Goal: Task Accomplishment & Management: Use online tool/utility

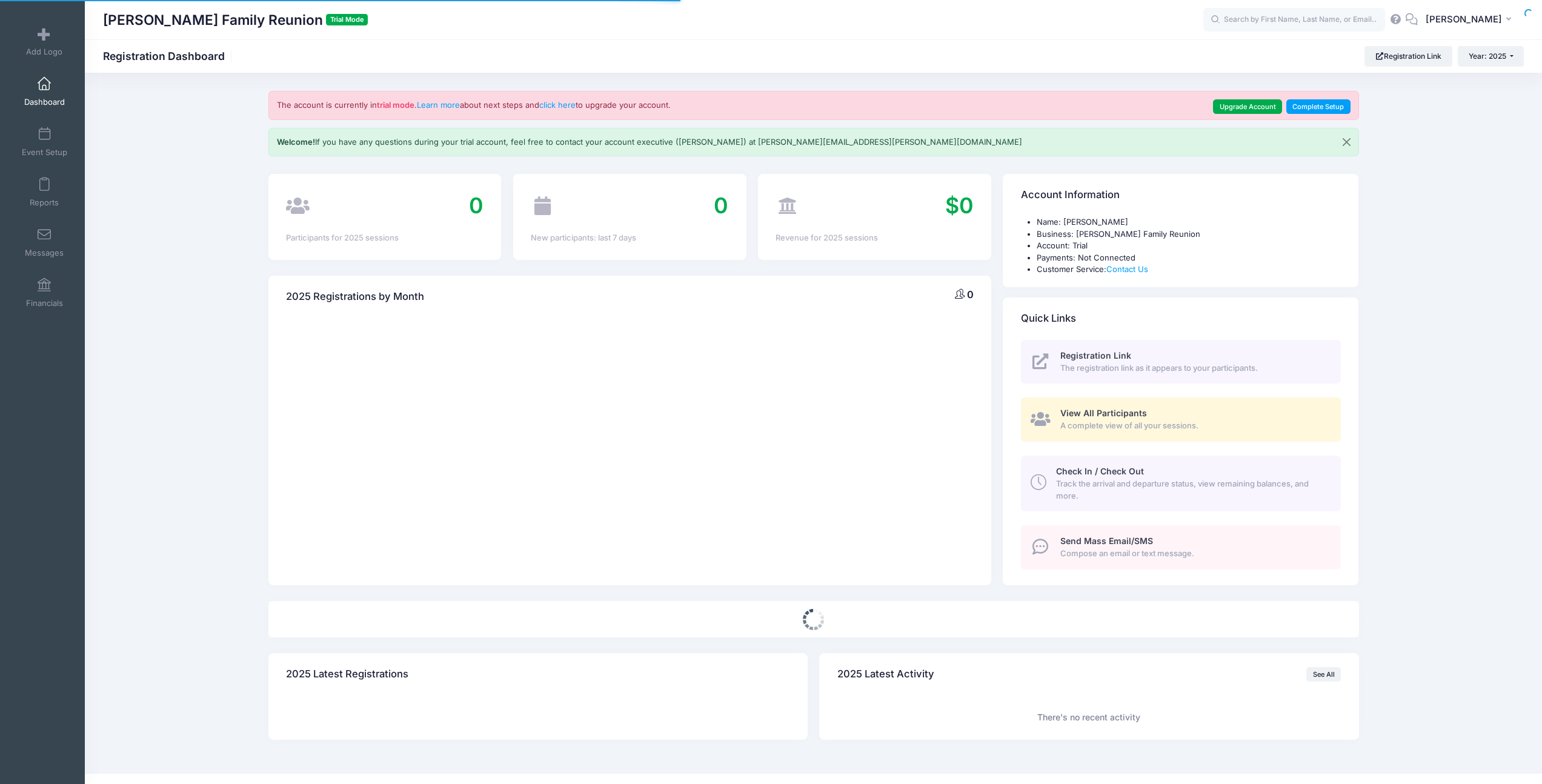
select select
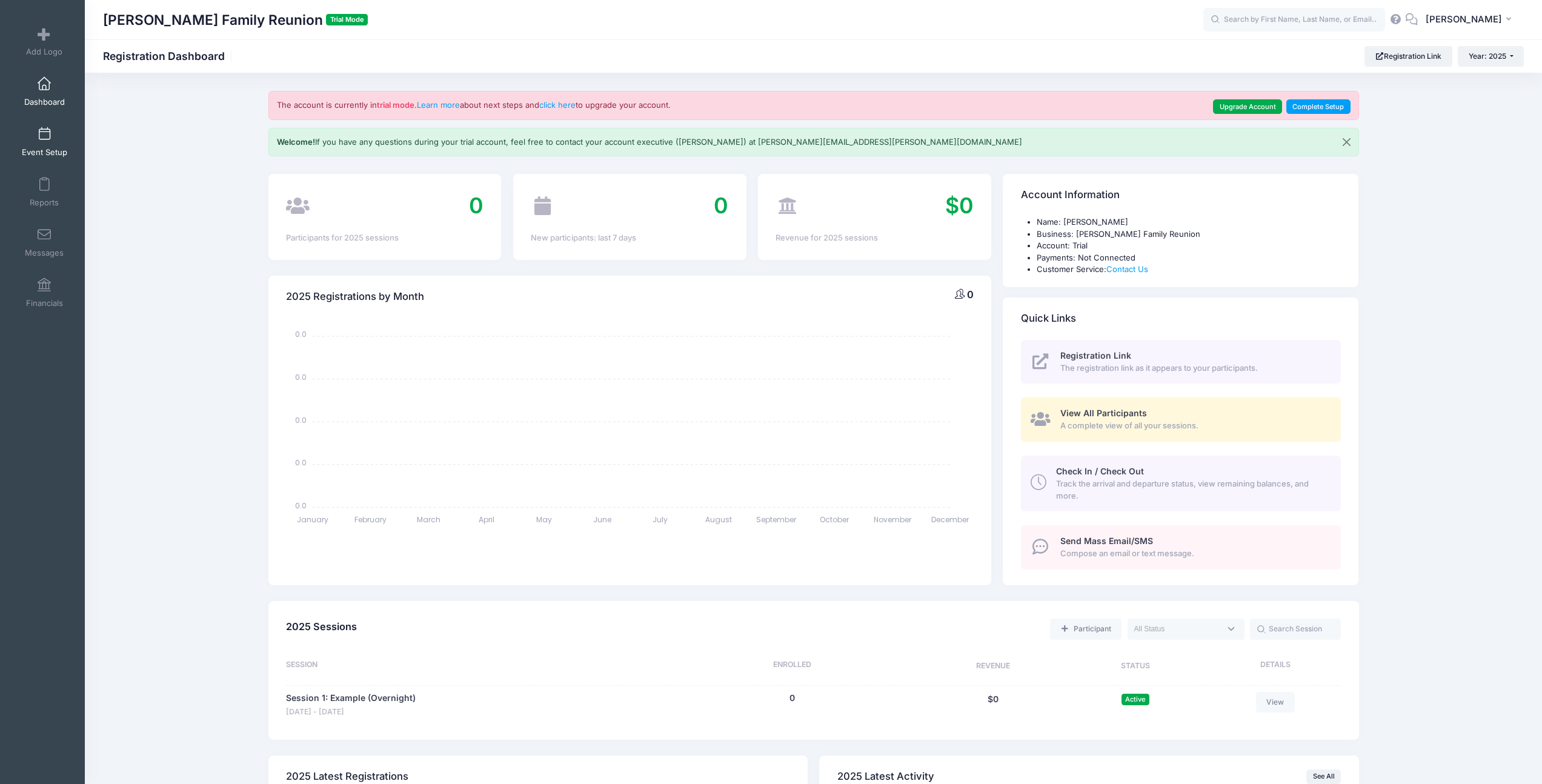
click at [44, 140] on span at bounding box center [44, 135] width 0 height 14
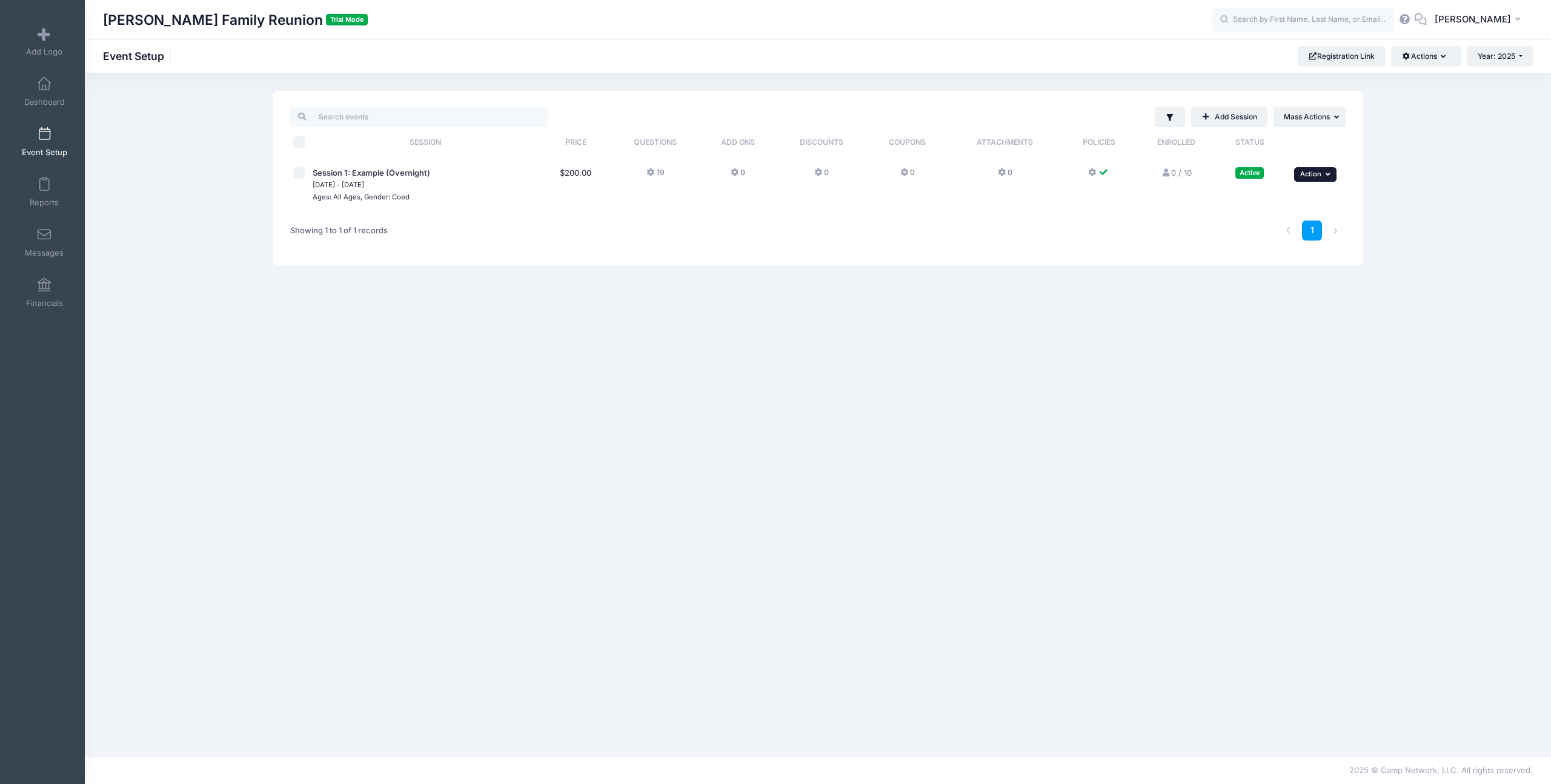
click at [1324, 169] on button "... Action" at bounding box center [1315, 174] width 42 height 14
click at [794, 272] on div "Filter Filter Options Show: Active Live Completed ..." at bounding box center [817, 414] width 1127 height 647
click at [1425, 61] on button "Actions" at bounding box center [1426, 56] width 70 height 21
click at [1383, 112] on link "Customization Options" at bounding box center [1385, 109] width 140 height 23
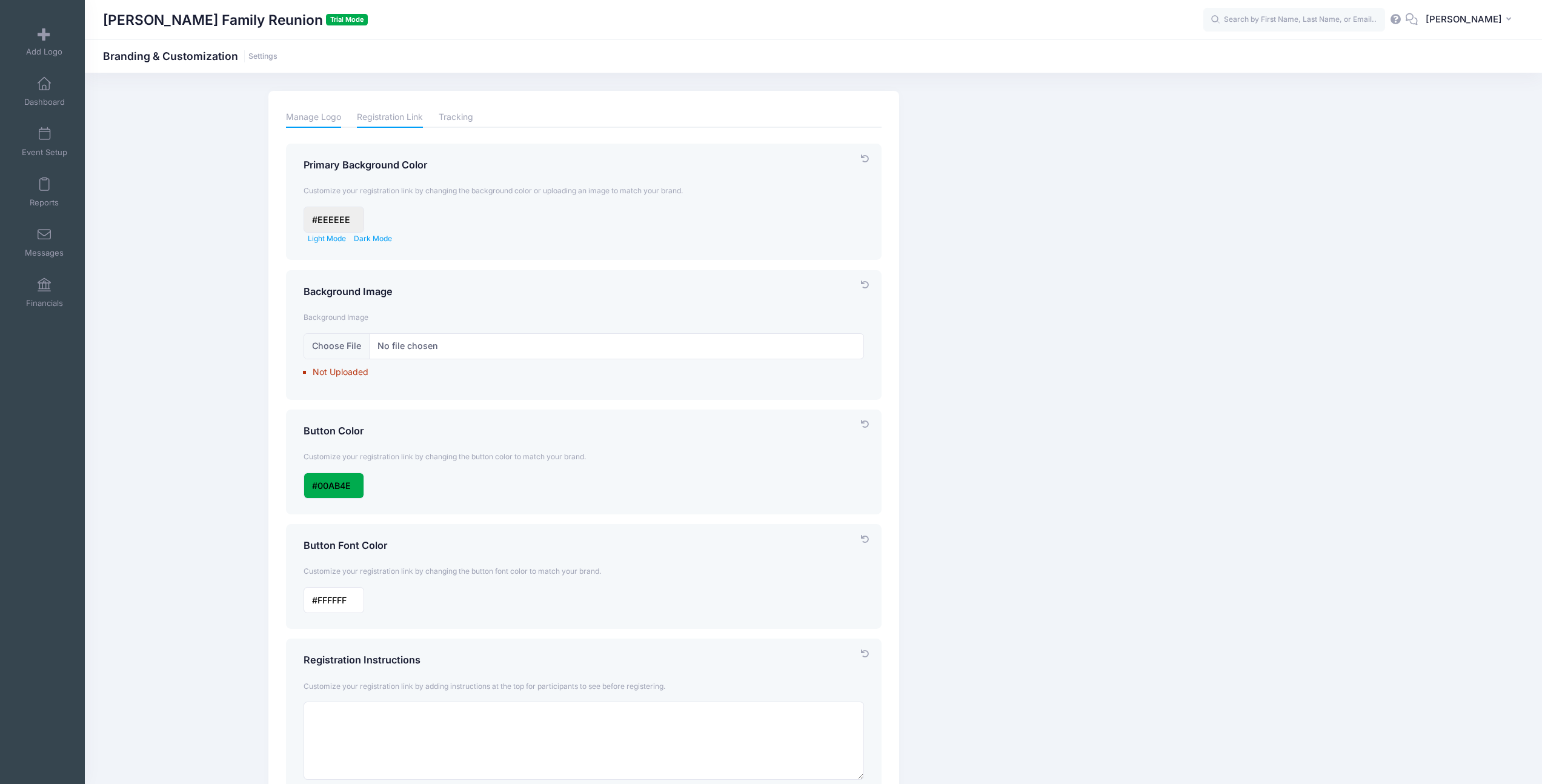
click at [324, 120] on link "Manage Logo" at bounding box center [313, 117] width 55 height 21
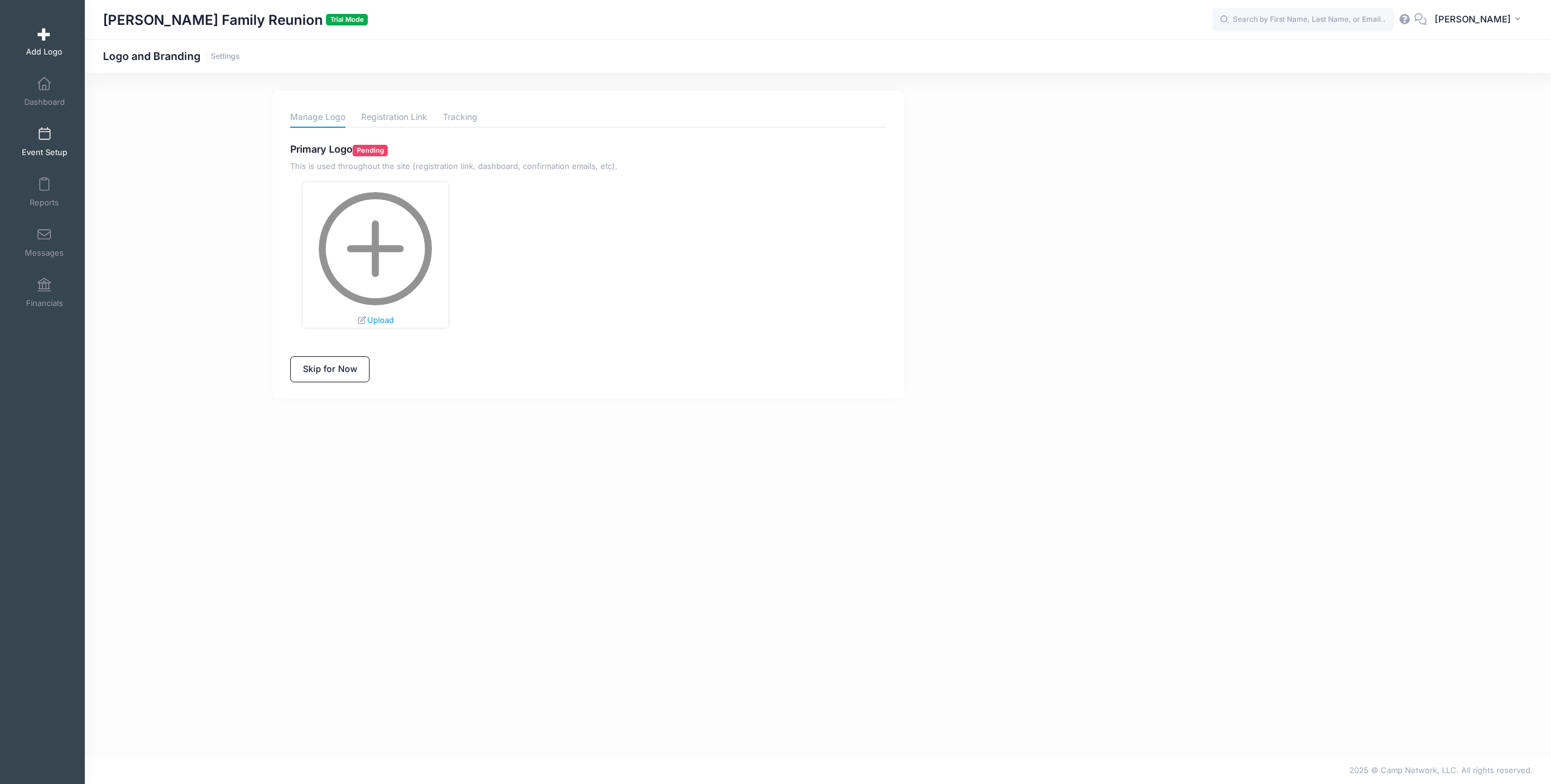
click at [44, 138] on span at bounding box center [44, 135] width 0 height 14
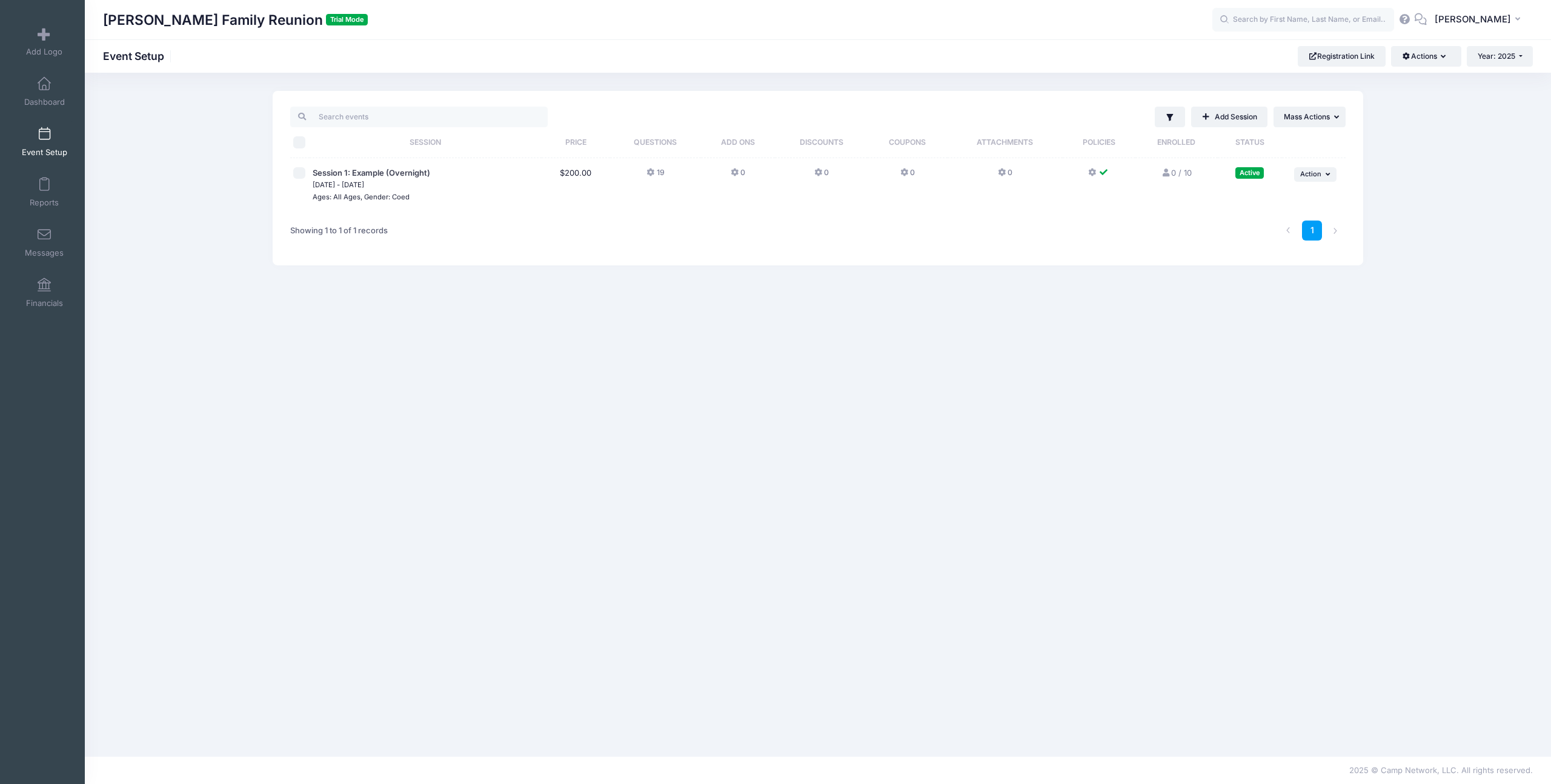
click at [735, 173] on icon at bounding box center [735, 173] width 9 height 0
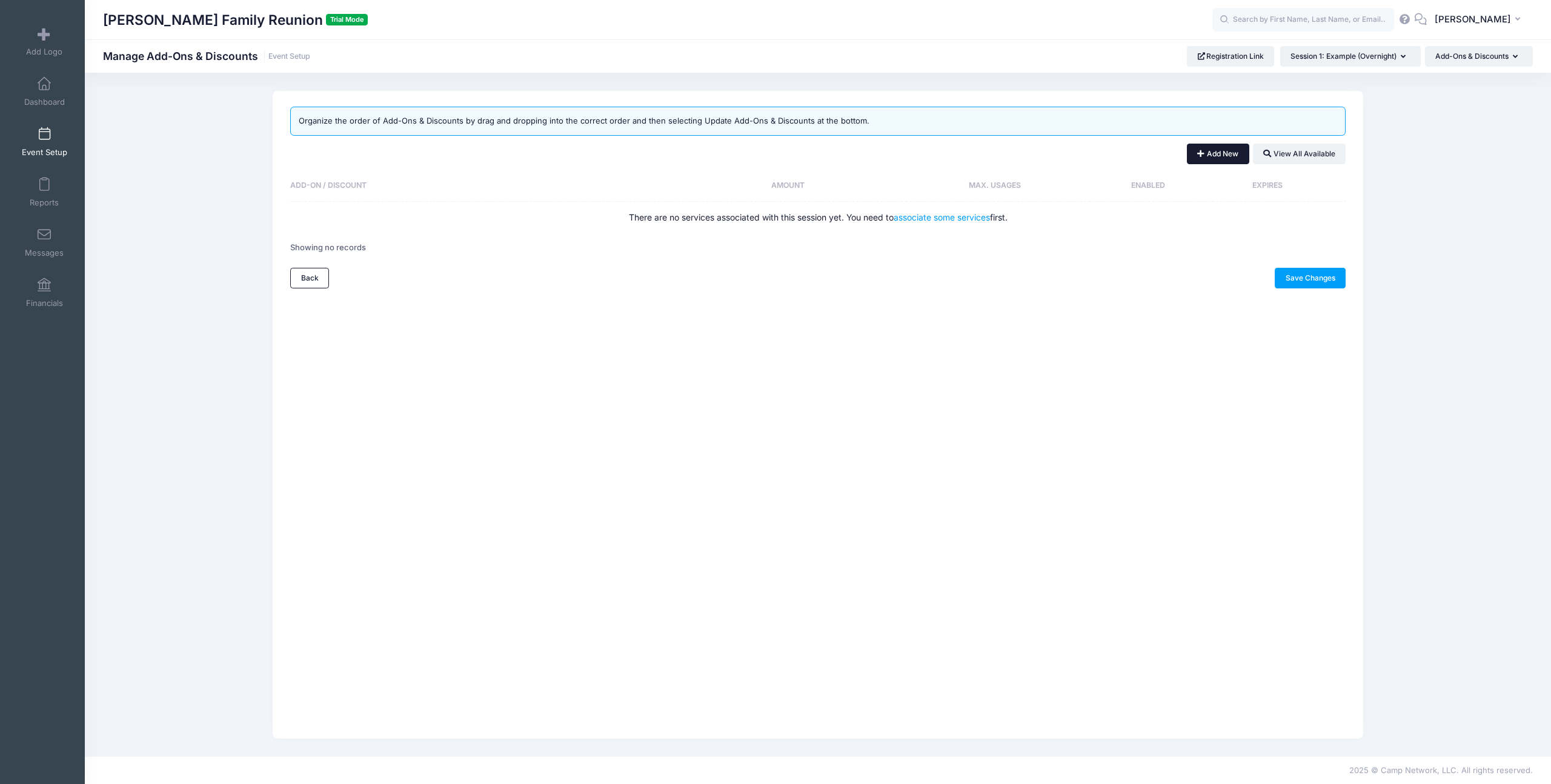
click at [1214, 155] on button "Add New" at bounding box center [1218, 153] width 63 height 21
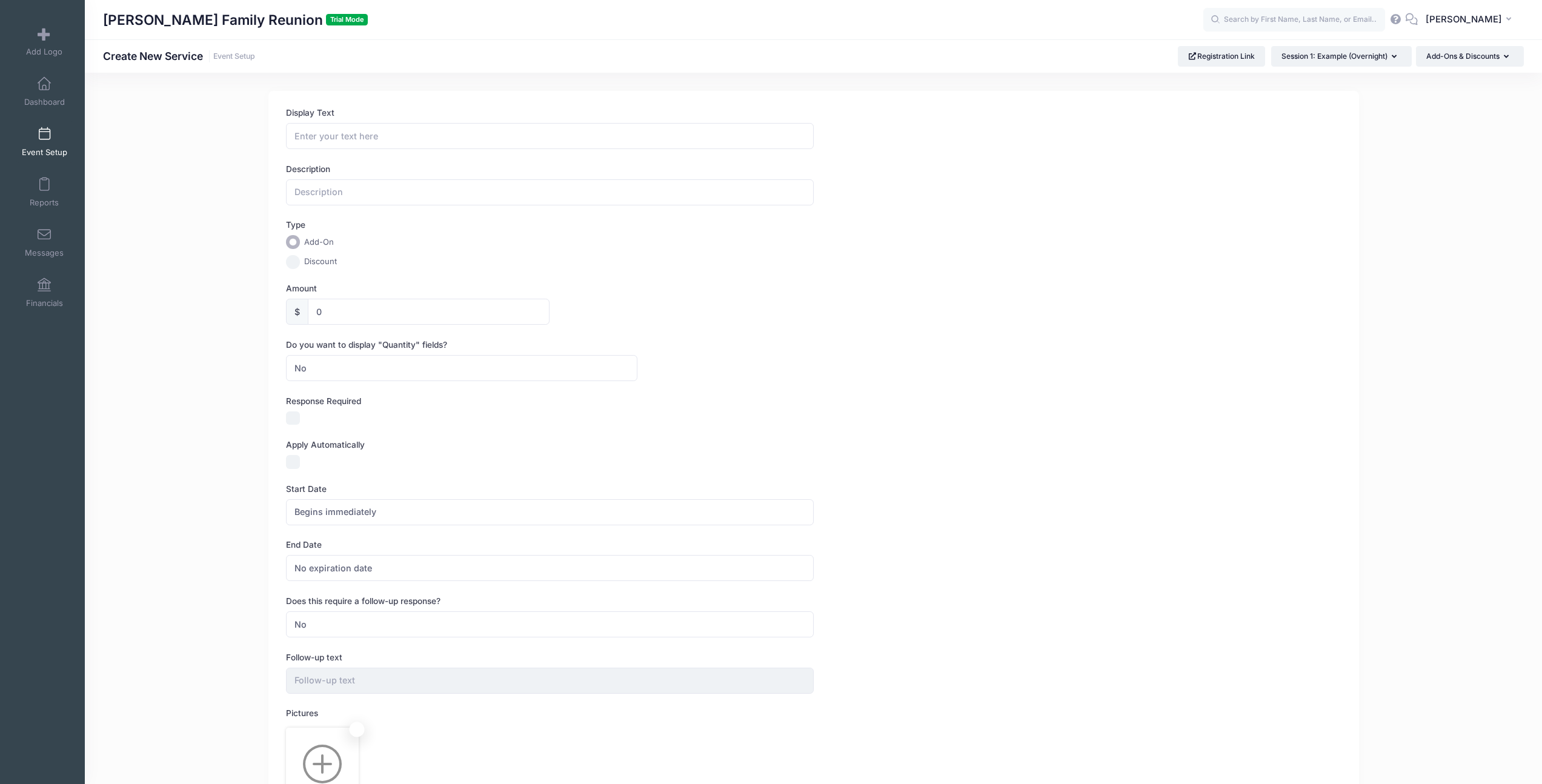
click at [44, 132] on span at bounding box center [44, 135] width 0 height 14
